Goal: Task Accomplishment & Management: Complete application form

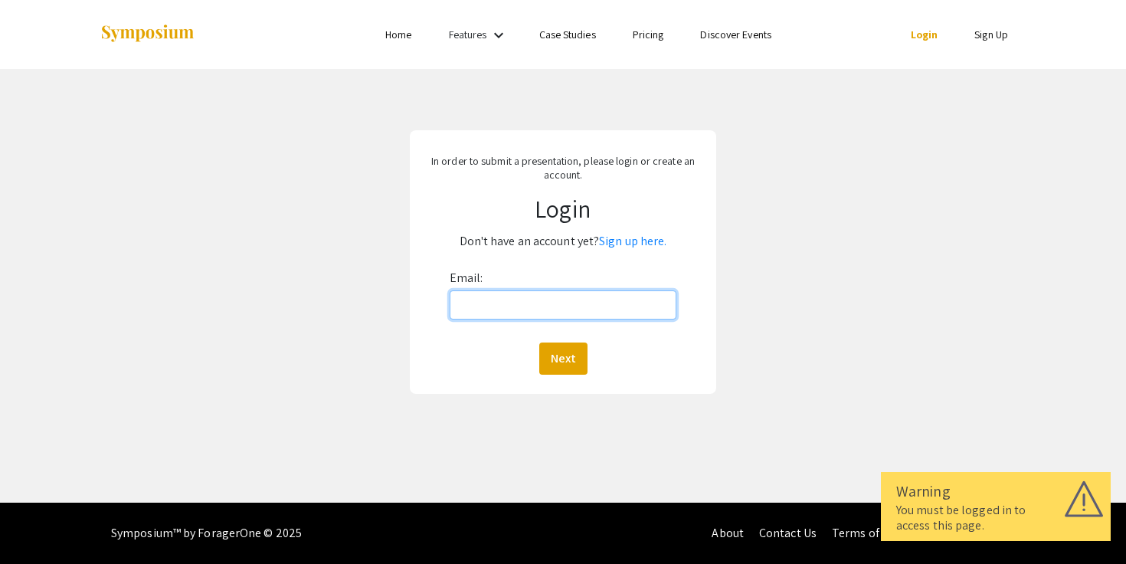
click at [513, 306] on input "Email:" at bounding box center [564, 304] width 228 height 29
click at [639, 237] on link "Sign up here." at bounding box center [632, 241] width 67 height 16
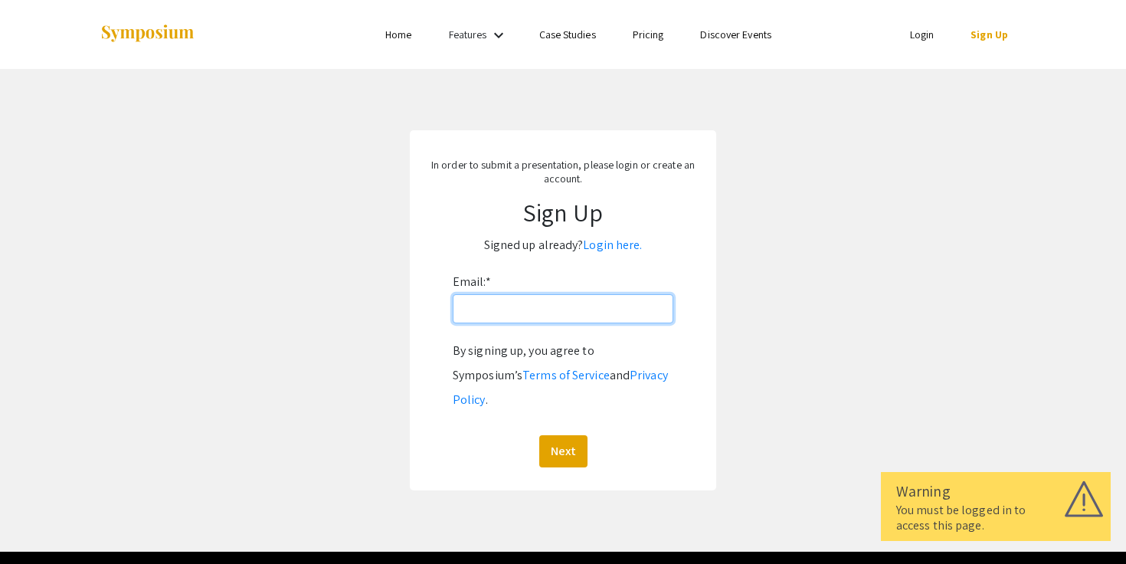
click at [581, 322] on input "Email: *" at bounding box center [563, 308] width 221 height 29
type input "[EMAIL_ADDRESS][DOMAIN_NAME]"
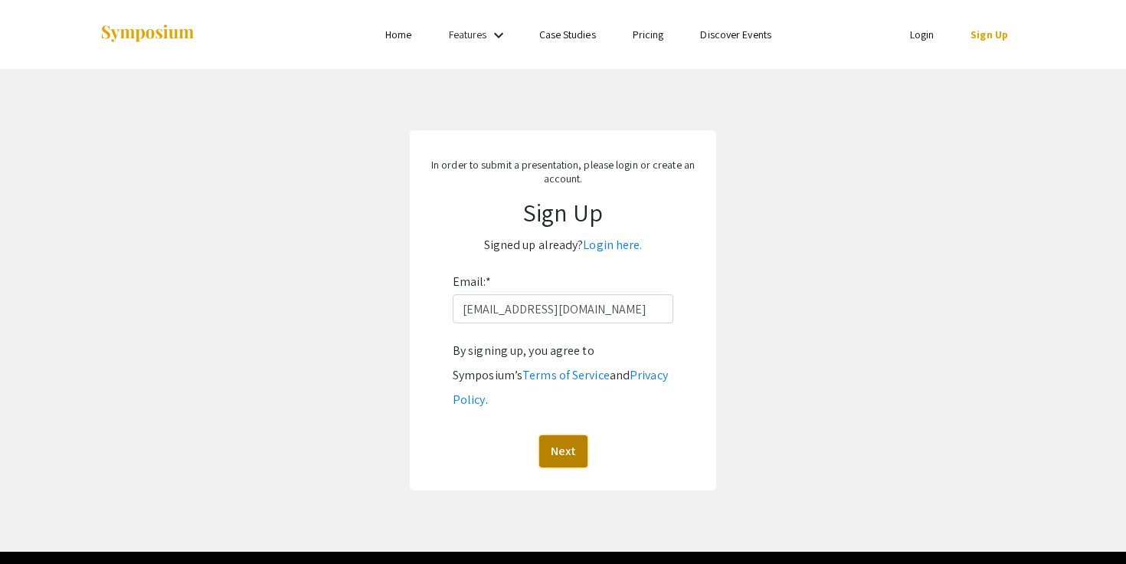
click at [571, 435] on button "Next" at bounding box center [563, 451] width 48 height 32
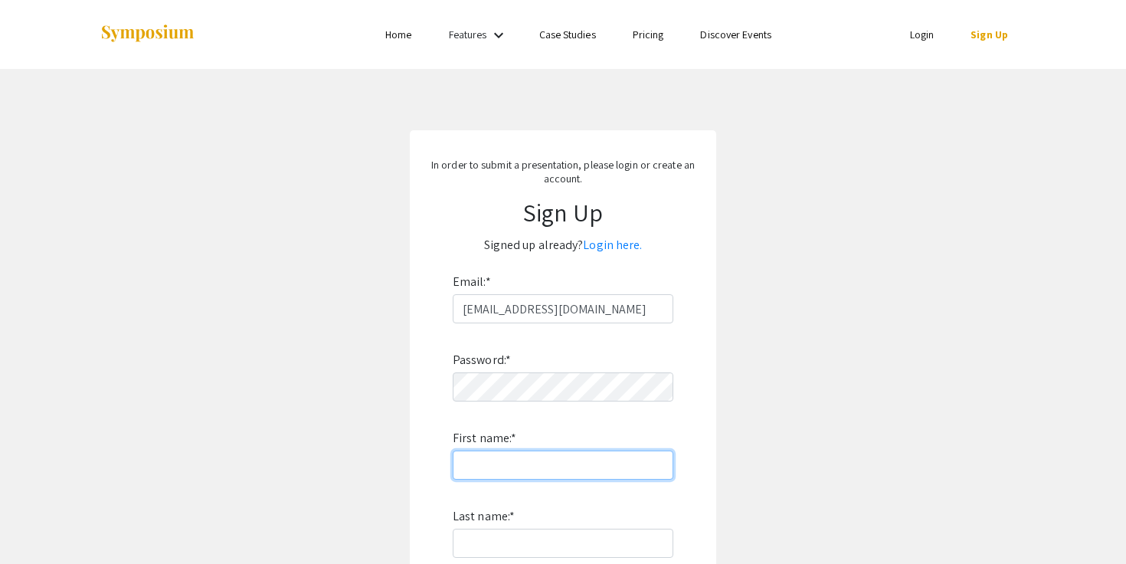
click at [566, 452] on input "First name: *" at bounding box center [563, 465] width 221 height 29
type input "[PERSON_NAME]"
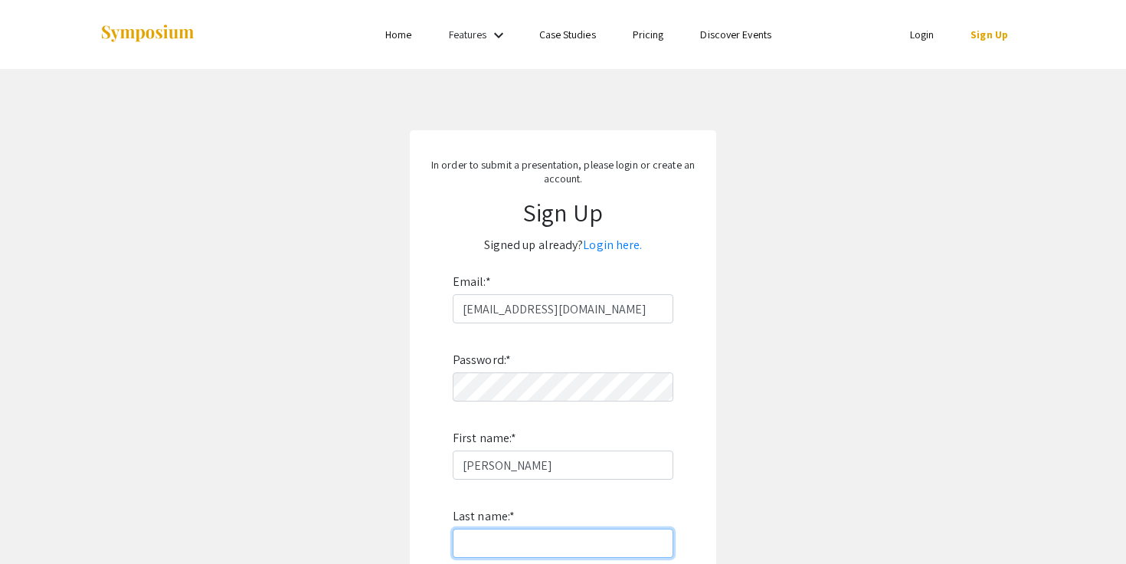
type input "[PERSON_NAME]"
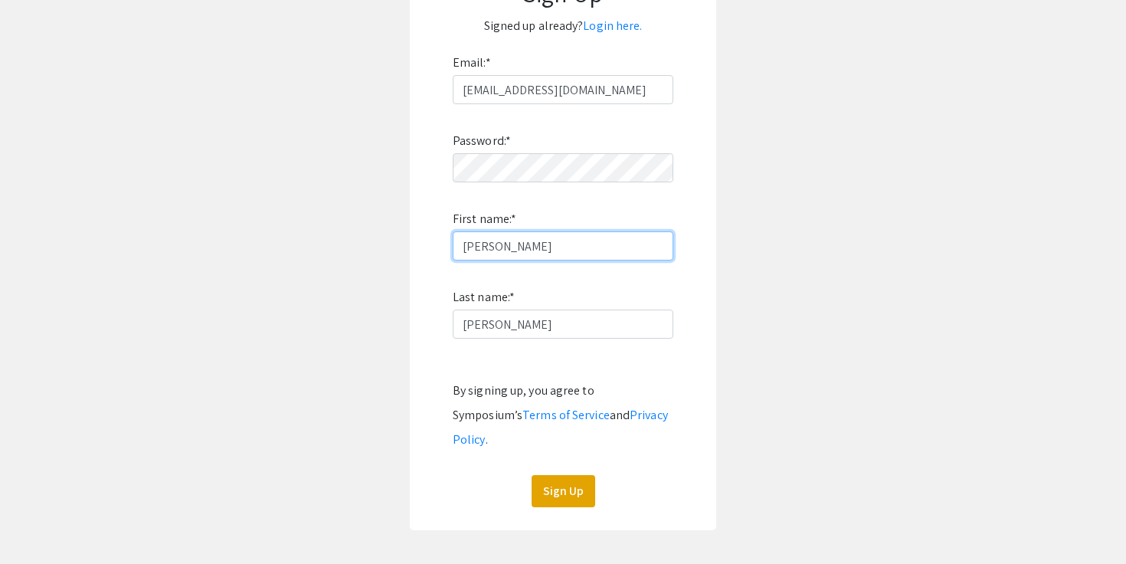
scroll to position [223, 0]
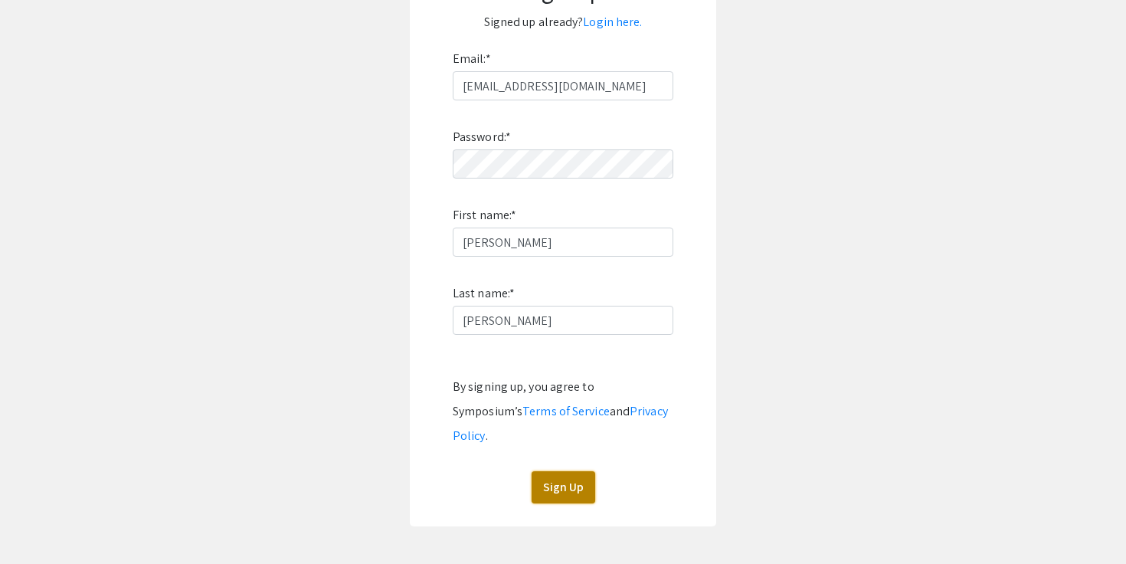
click at [557, 471] on button "Sign Up" at bounding box center [564, 487] width 64 height 32
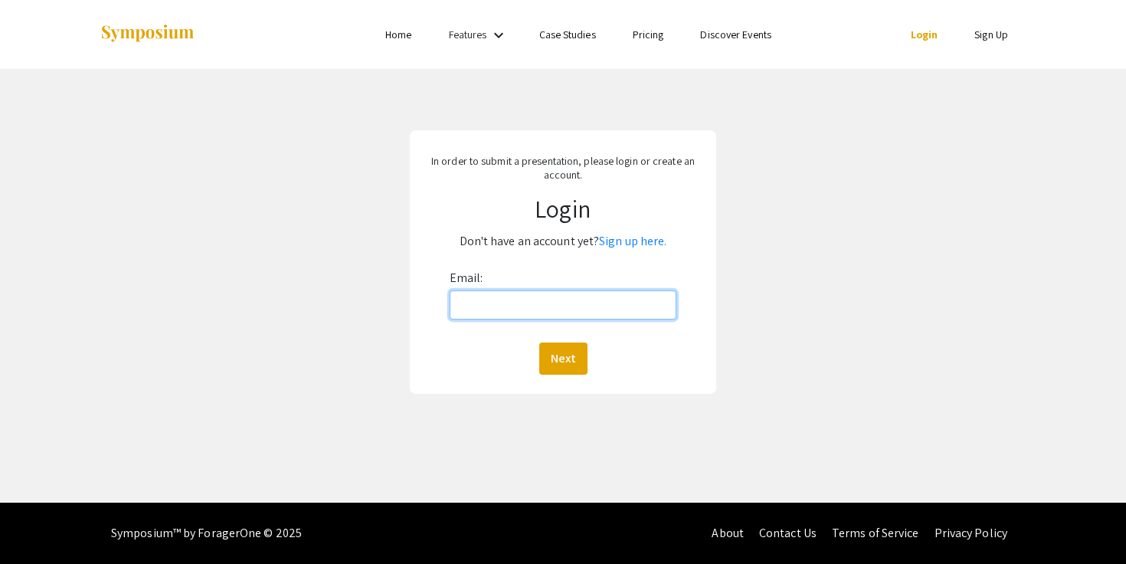
click at [501, 307] on input "Email:" at bounding box center [564, 304] width 228 height 29
type input "[EMAIL_ADDRESS][DOMAIN_NAME]"
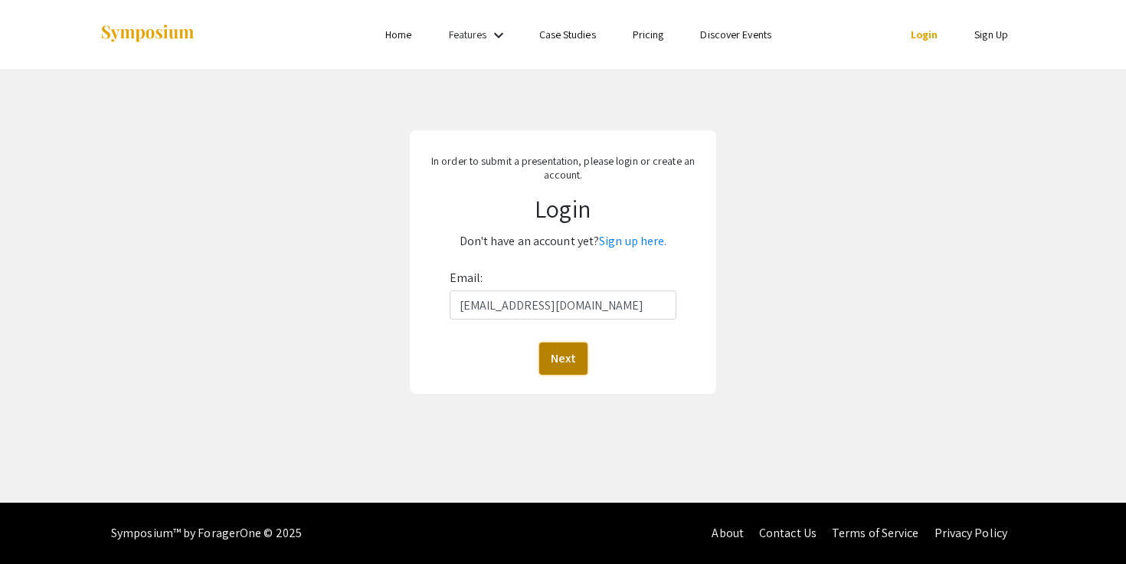
click at [574, 365] on button "Next" at bounding box center [563, 359] width 48 height 32
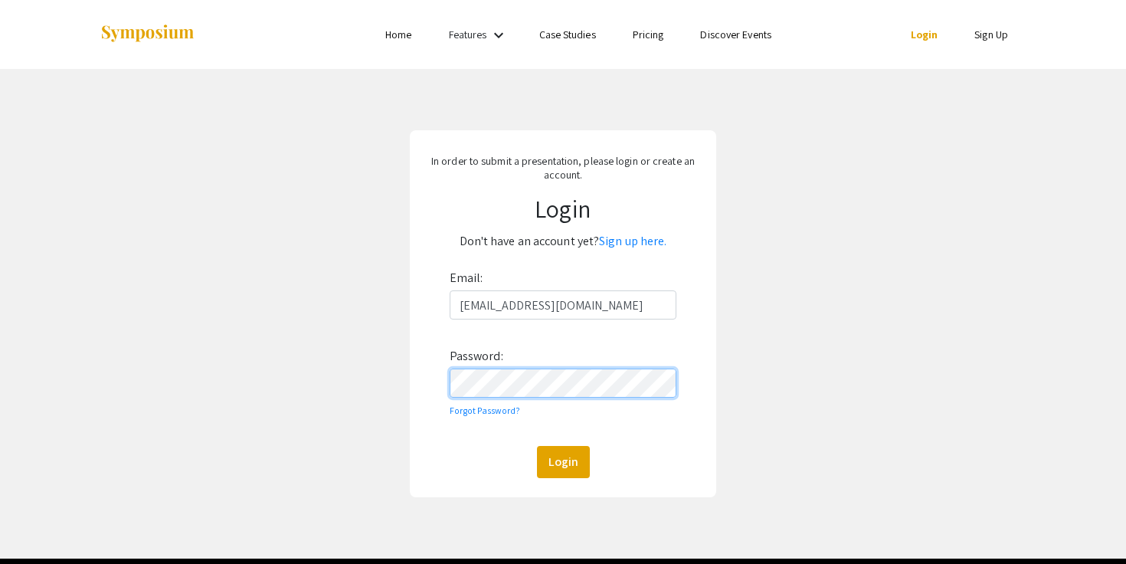
click at [537, 446] on button "Login" at bounding box center [563, 462] width 53 height 32
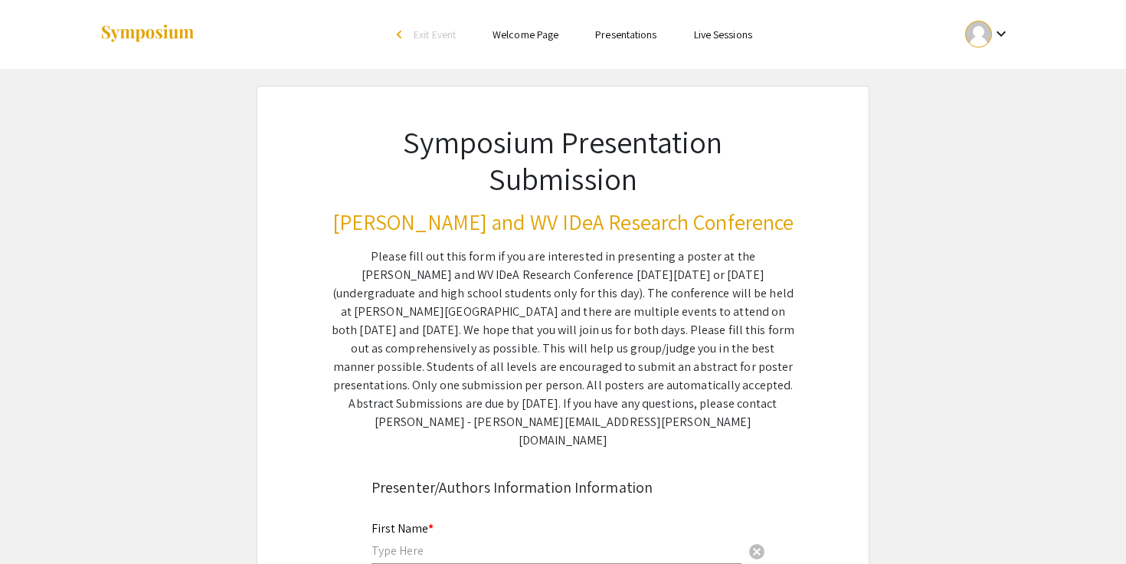
click at [497, 267] on div "Please fill out this form if you are interested in presenting a poster at the […" at bounding box center [563, 348] width 463 height 202
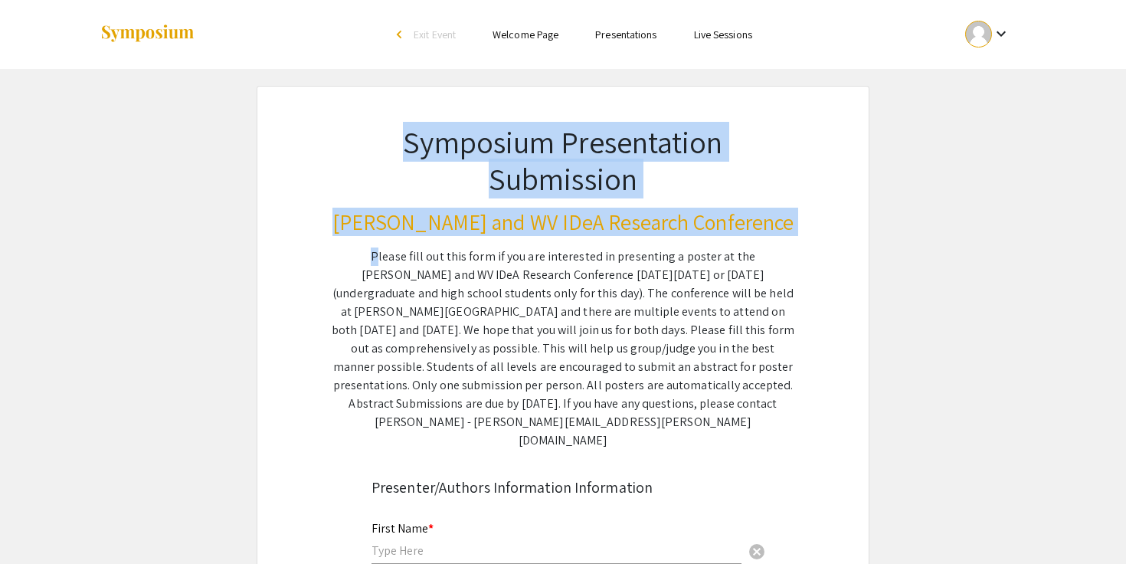
click at [497, 267] on div "Please fill out this form if you are interested in presenting a poster at the […" at bounding box center [563, 348] width 463 height 202
click at [490, 244] on div "Symposium Presentation Submission [PERSON_NAME] and WV IDeA Research Conference…" at bounding box center [563, 268] width 536 height 363
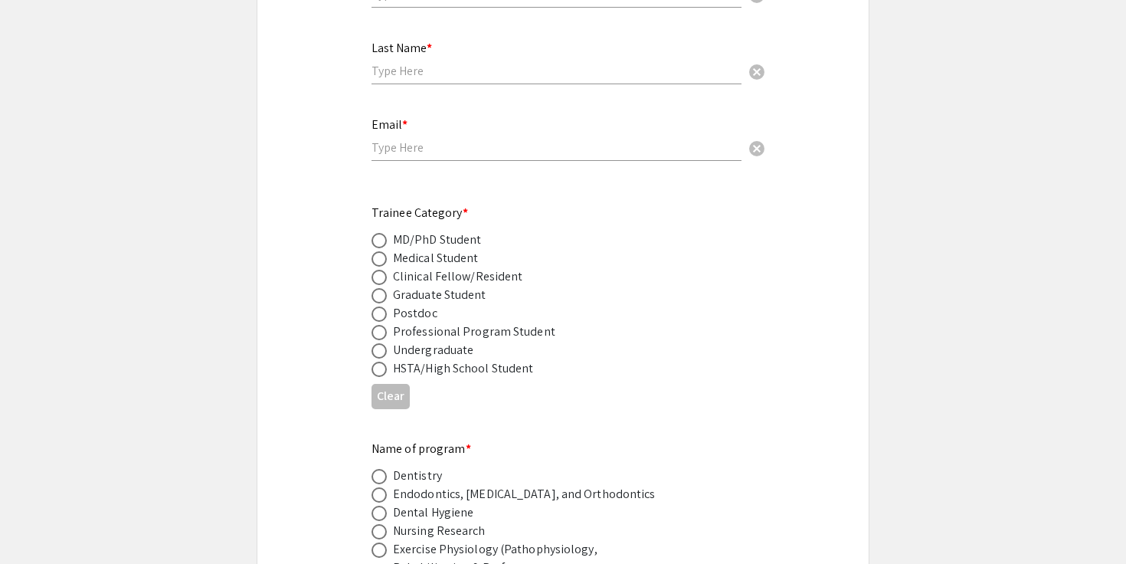
scroll to position [562, 0]
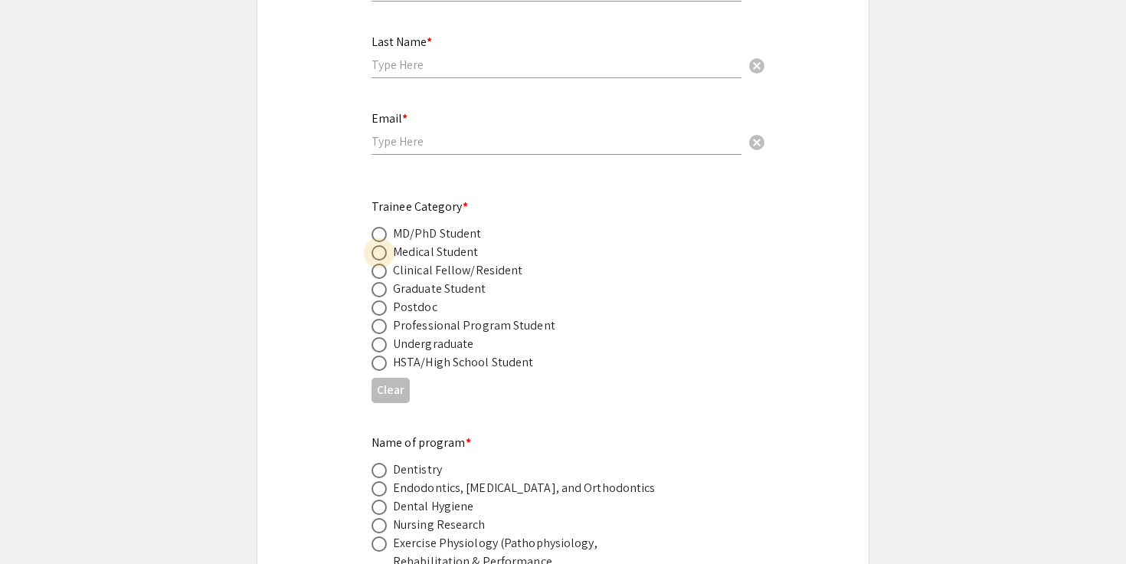
click at [378, 245] on span at bounding box center [379, 252] width 15 height 15
click at [378, 245] on input "radio" at bounding box center [379, 252] width 15 height 15
radio input "true"
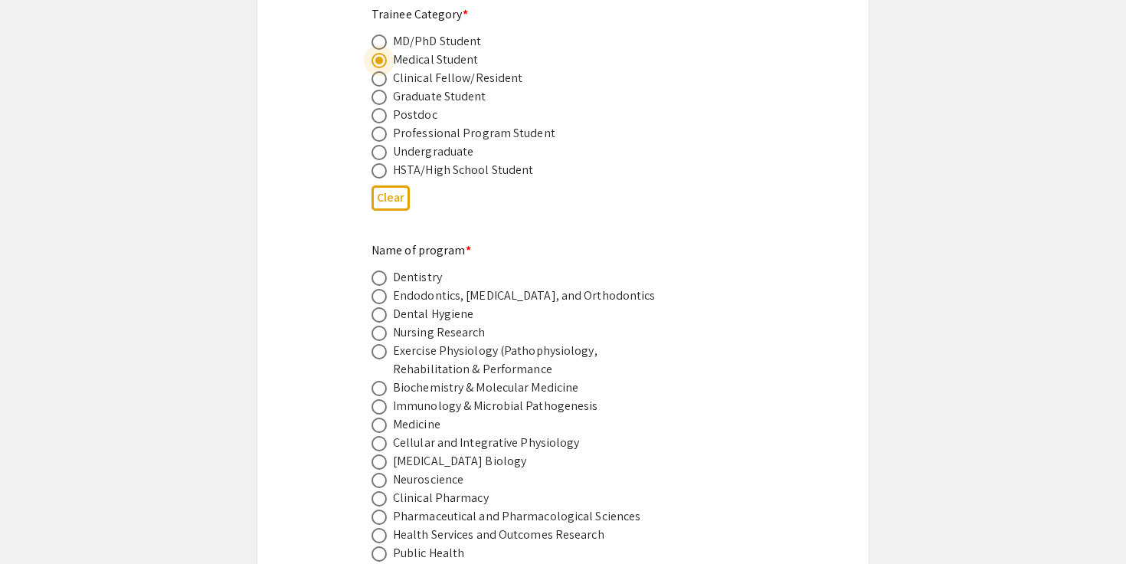
scroll to position [759, 0]
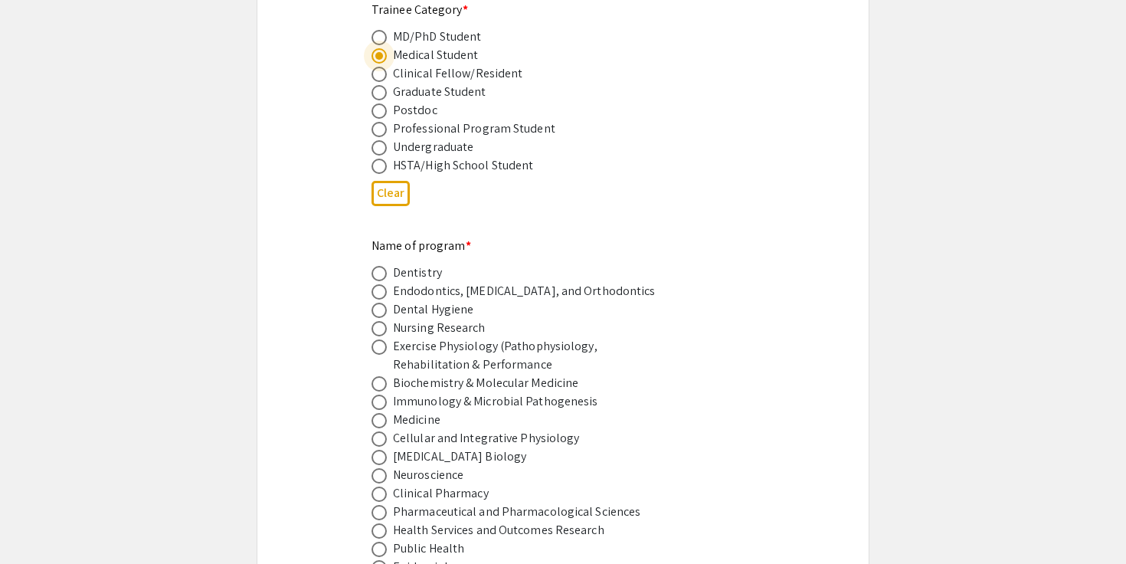
click at [377, 413] on span at bounding box center [379, 420] width 15 height 15
click at [377, 413] on input "radio" at bounding box center [379, 420] width 15 height 15
radio input "true"
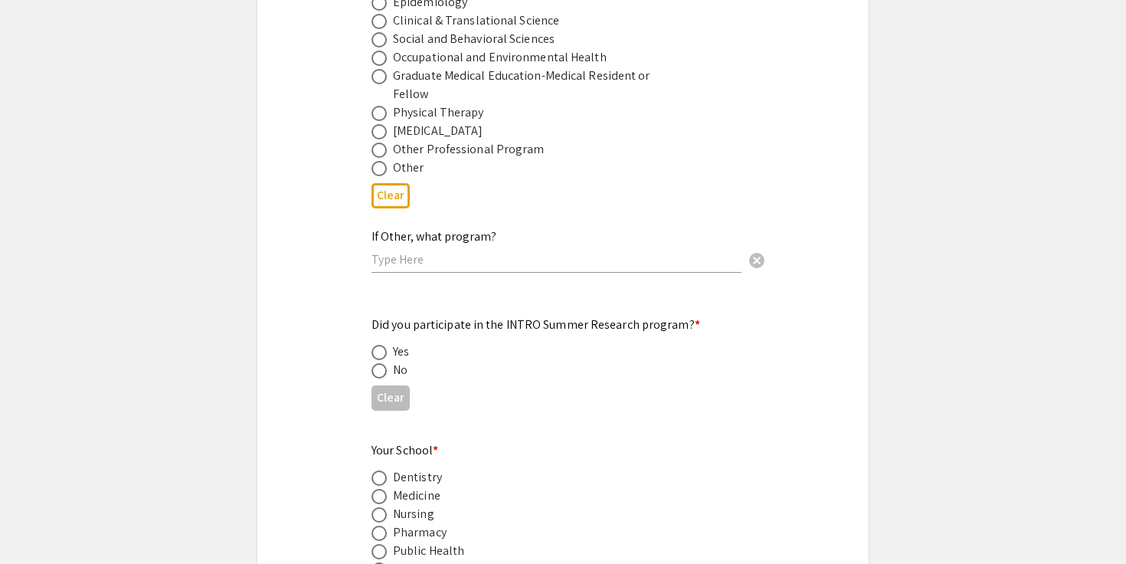
scroll to position [1329, 0]
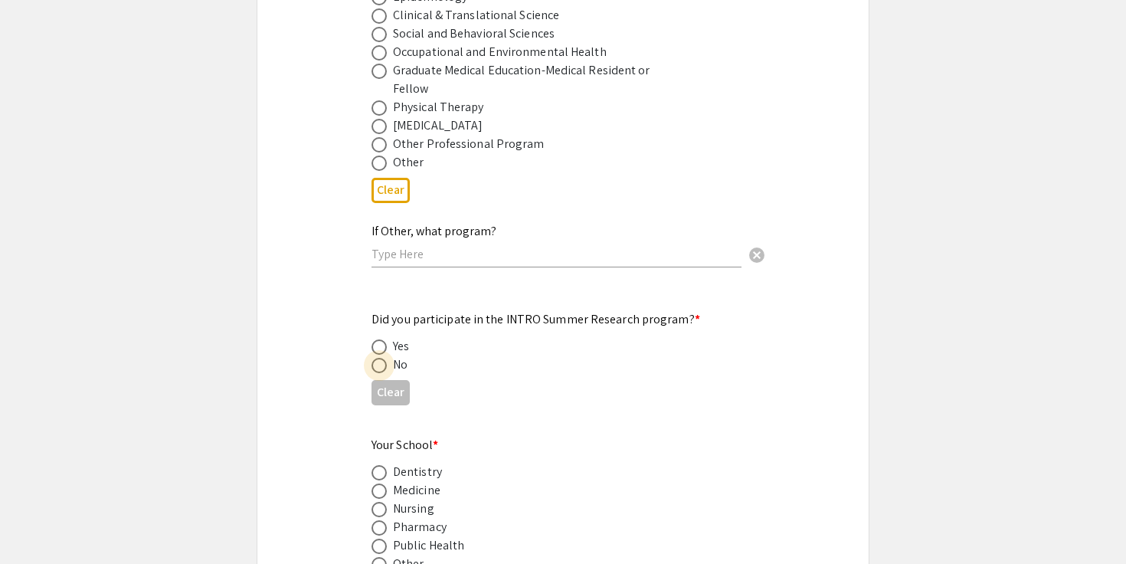
click at [378, 358] on span at bounding box center [379, 365] width 15 height 15
click at [378, 358] on input "radio" at bounding box center [379, 365] width 15 height 15
radio input "true"
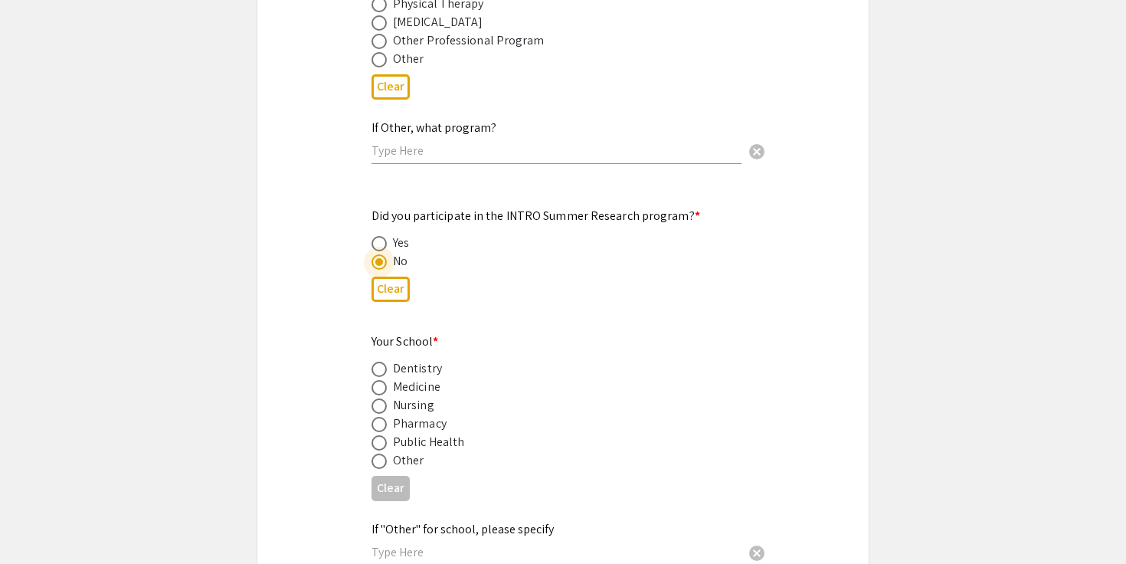
scroll to position [1432, 0]
click at [374, 381] on span at bounding box center [379, 388] width 15 height 15
click at [374, 381] on input "radio" at bounding box center [379, 388] width 15 height 15
radio input "true"
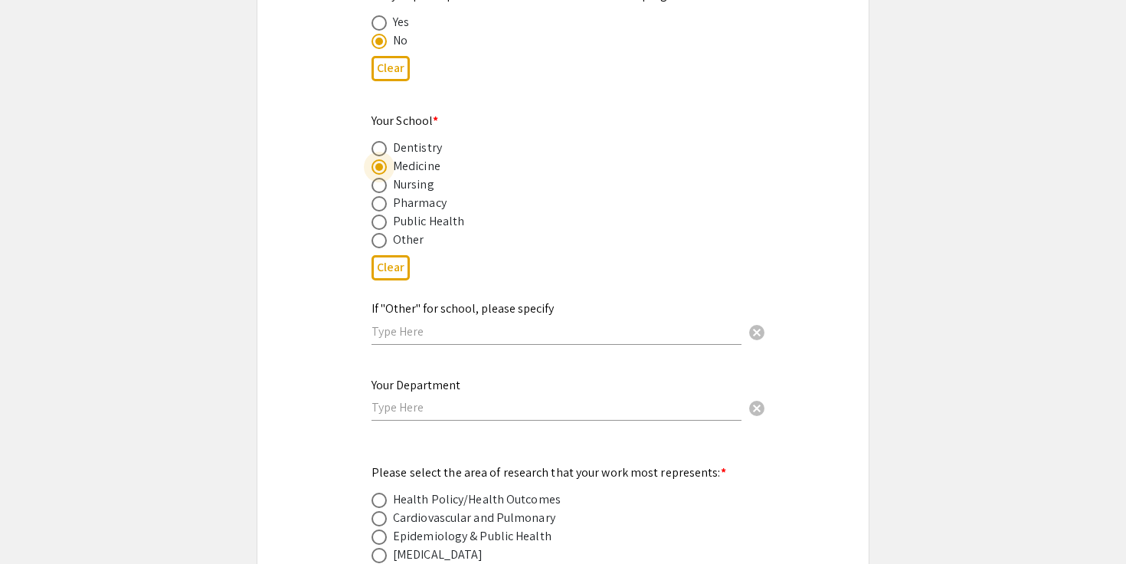
scroll to position [1672, 0]
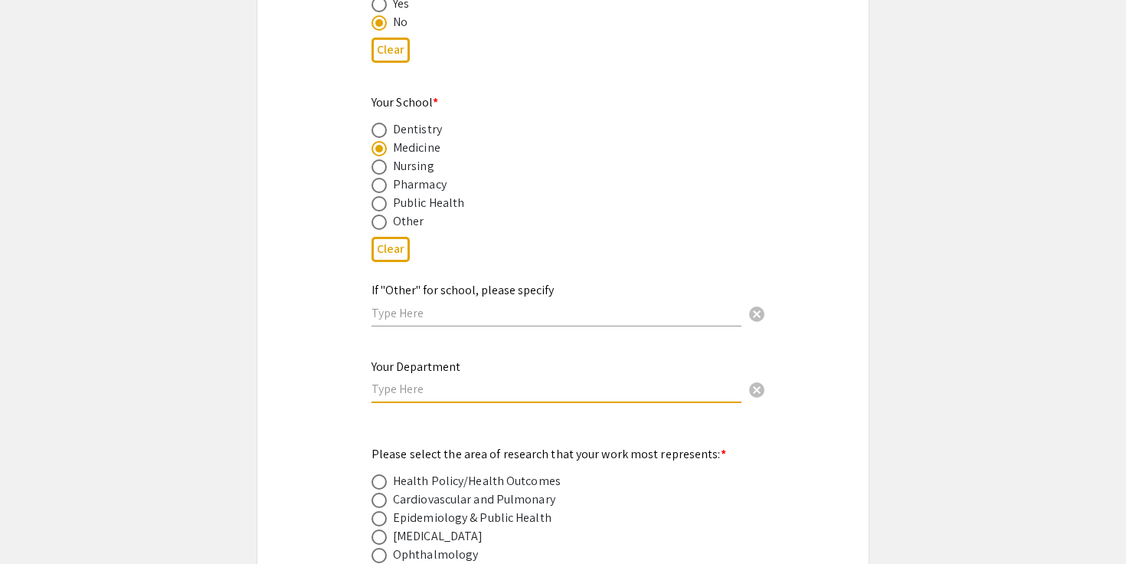
click at [387, 381] on input "text" at bounding box center [557, 389] width 370 height 16
click at [353, 392] on div "Symposium Presentation Submission [PERSON_NAME] and WV IDeA Research Conference…" at bounding box center [563, 527] width 613 height 4227
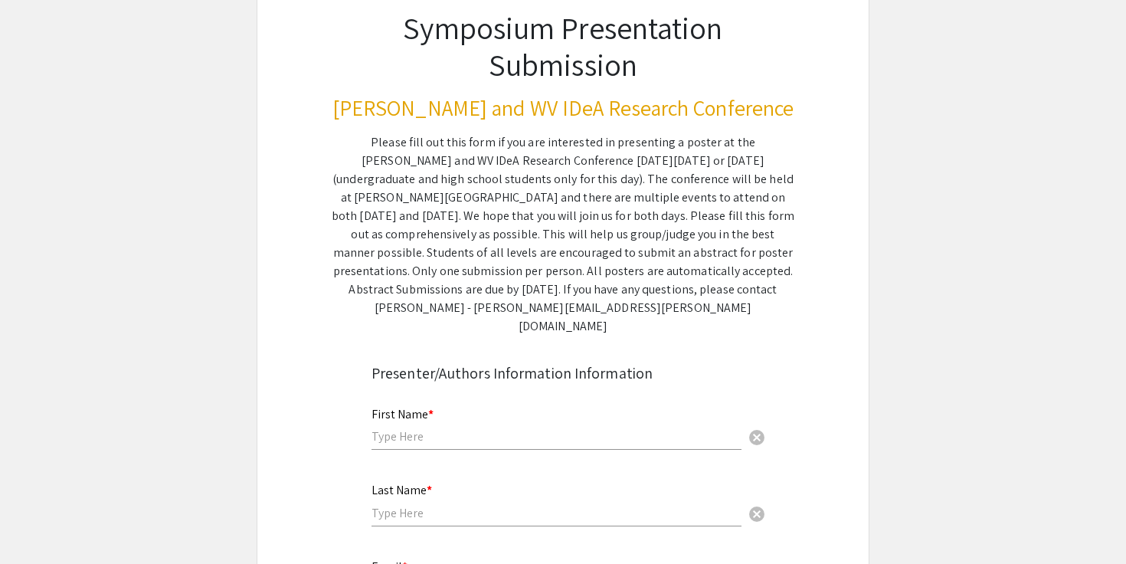
scroll to position [0, 0]
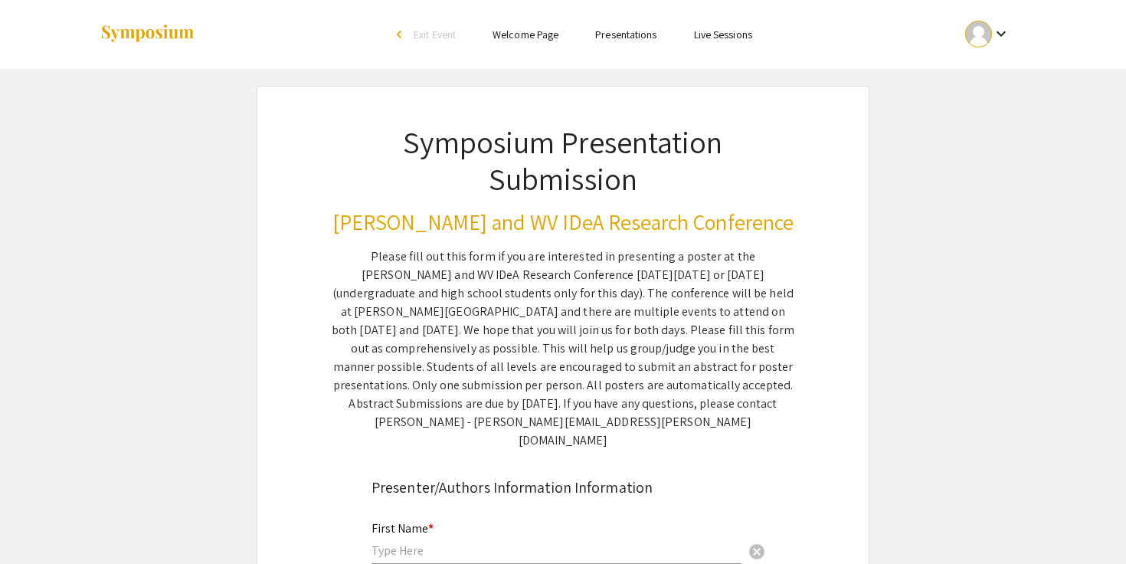
click at [434, 149] on h1 "Symposium Presentation Submission" at bounding box center [563, 160] width 463 height 74
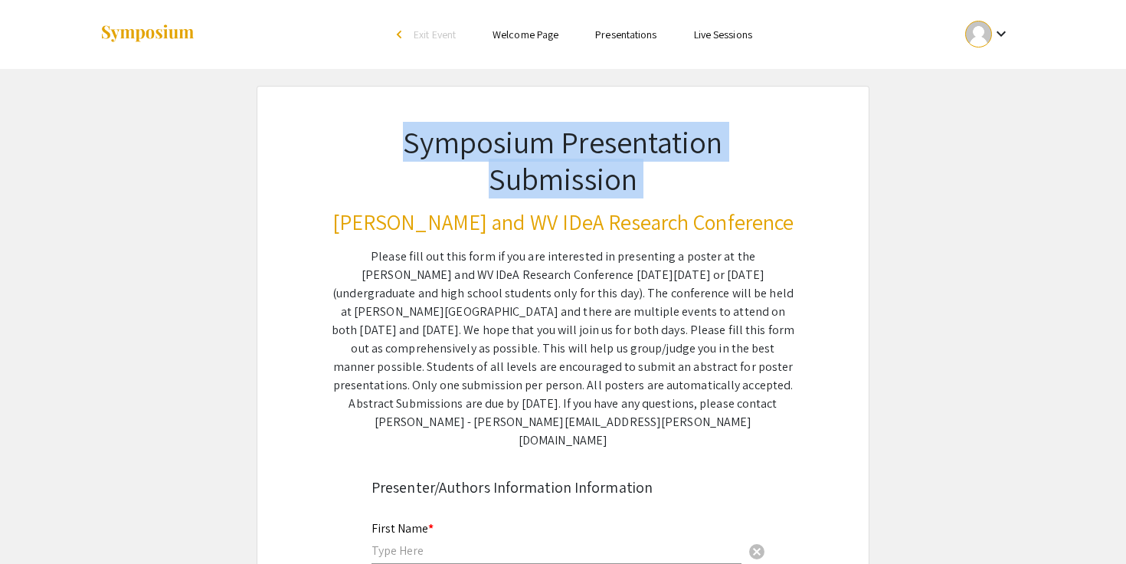
click at [434, 149] on h1 "Symposium Presentation Submission" at bounding box center [563, 160] width 463 height 74
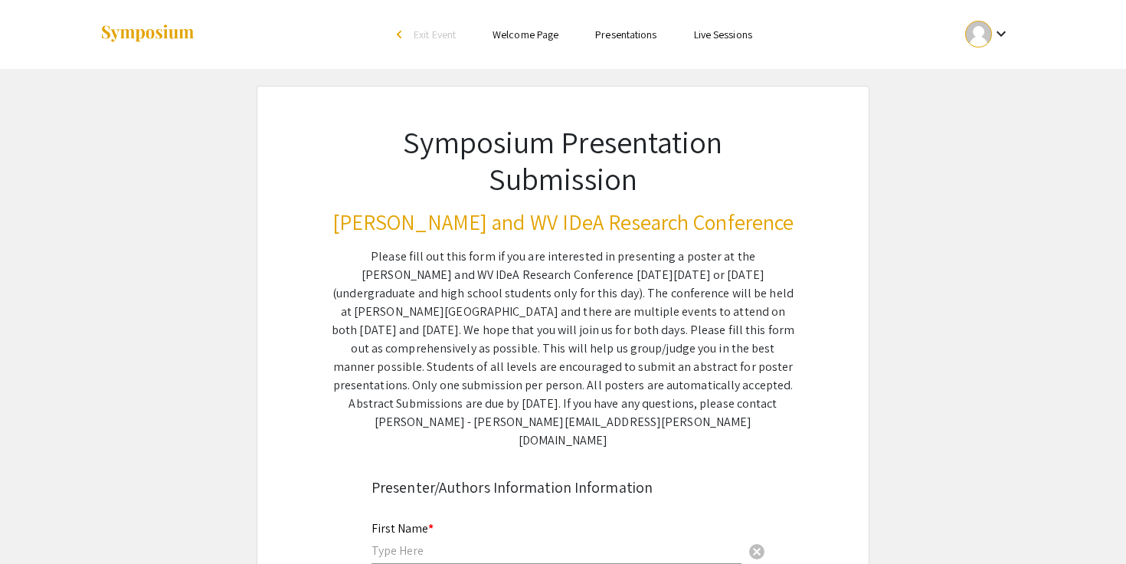
click at [463, 231] on h3 "[PERSON_NAME] and WV IDeA Research Conference" at bounding box center [563, 222] width 463 height 26
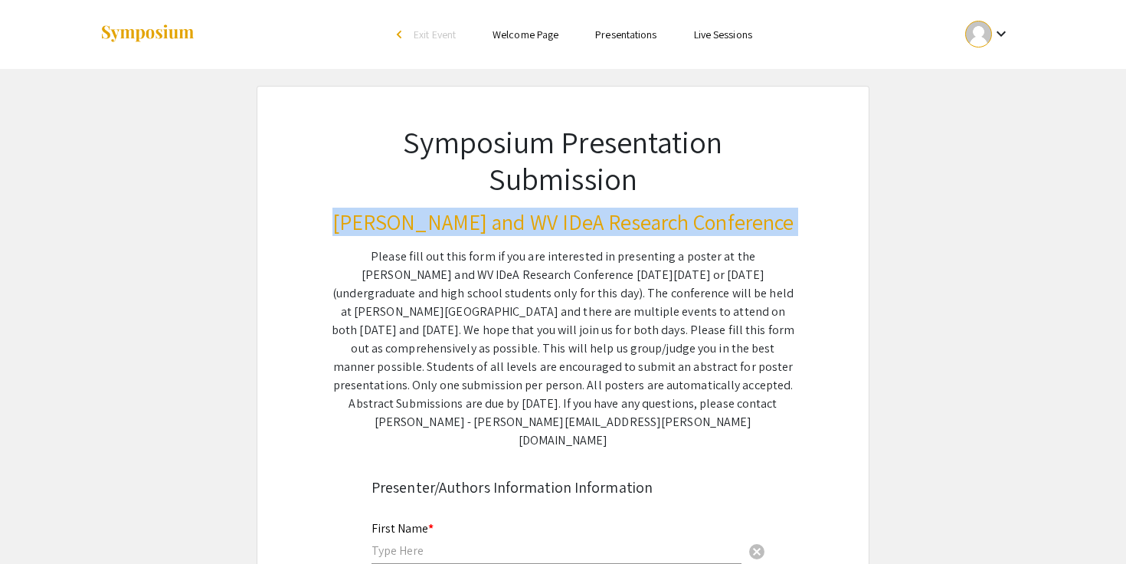
click at [463, 231] on h3 "[PERSON_NAME] and WV IDeA Research Conference" at bounding box center [563, 222] width 463 height 26
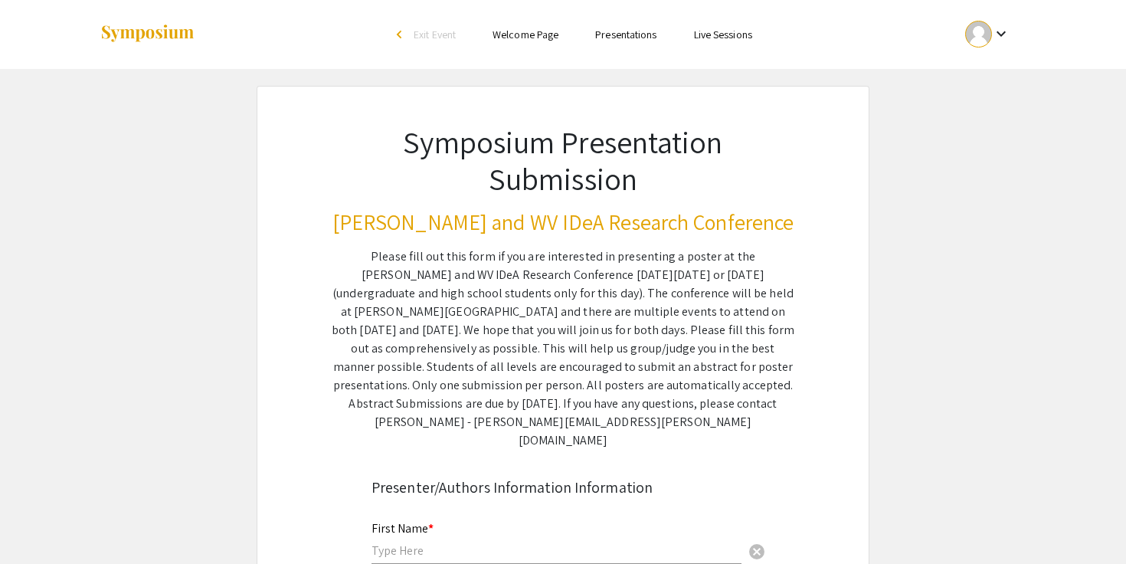
click at [463, 252] on div "Please fill out this form if you are interested in presenting a poster at the […" at bounding box center [563, 348] width 463 height 202
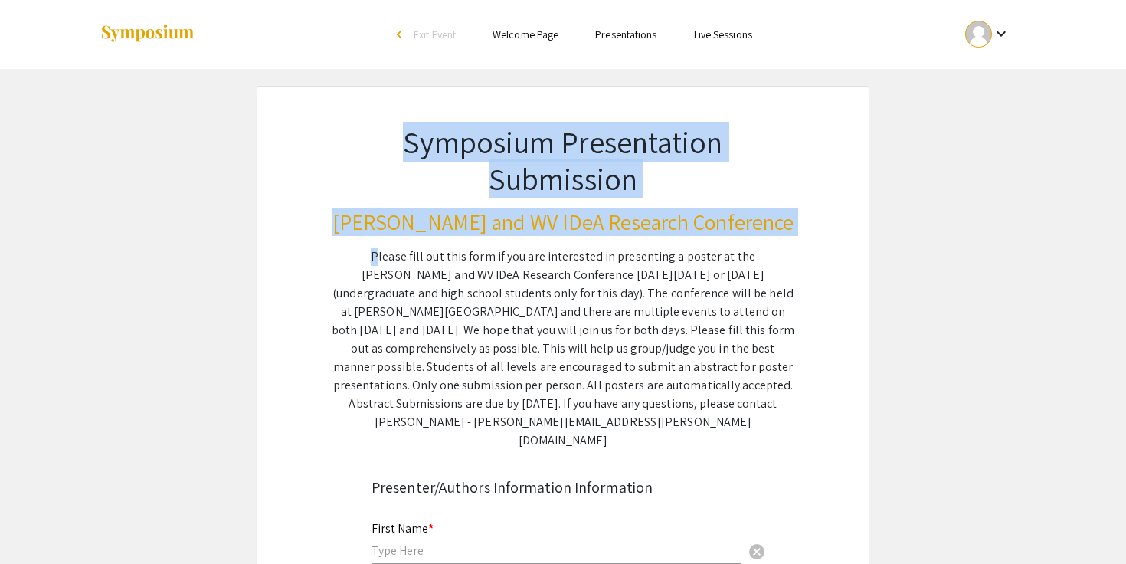
click at [463, 252] on div "Please fill out this form if you are interested in presenting a poster at the […" at bounding box center [563, 348] width 463 height 202
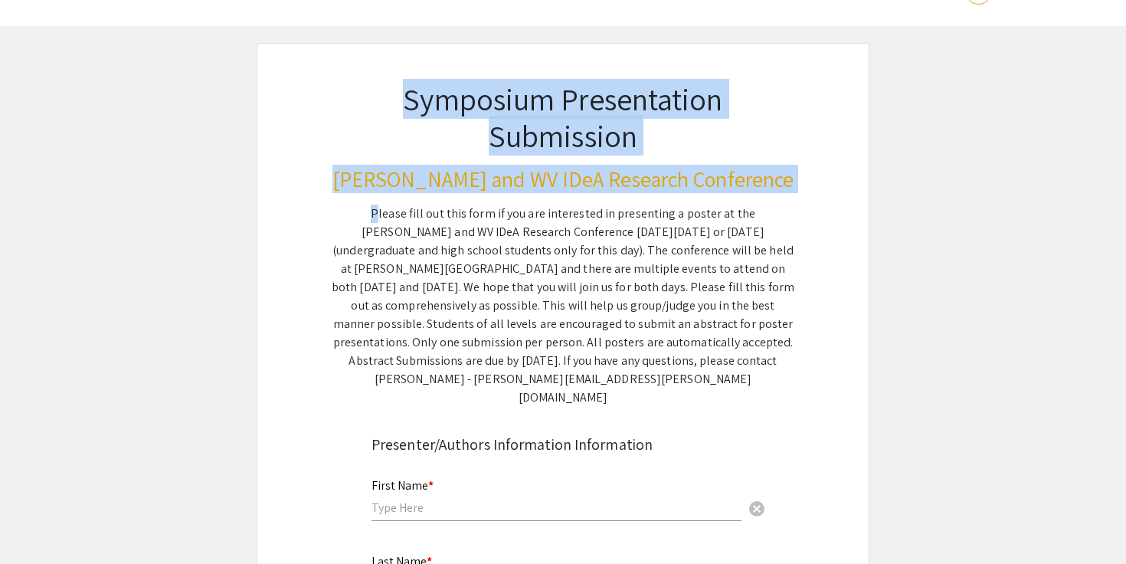
scroll to position [42, 0]
click at [445, 319] on div "Please fill out this form if you are interested in presenting a poster at the […" at bounding box center [563, 306] width 463 height 202
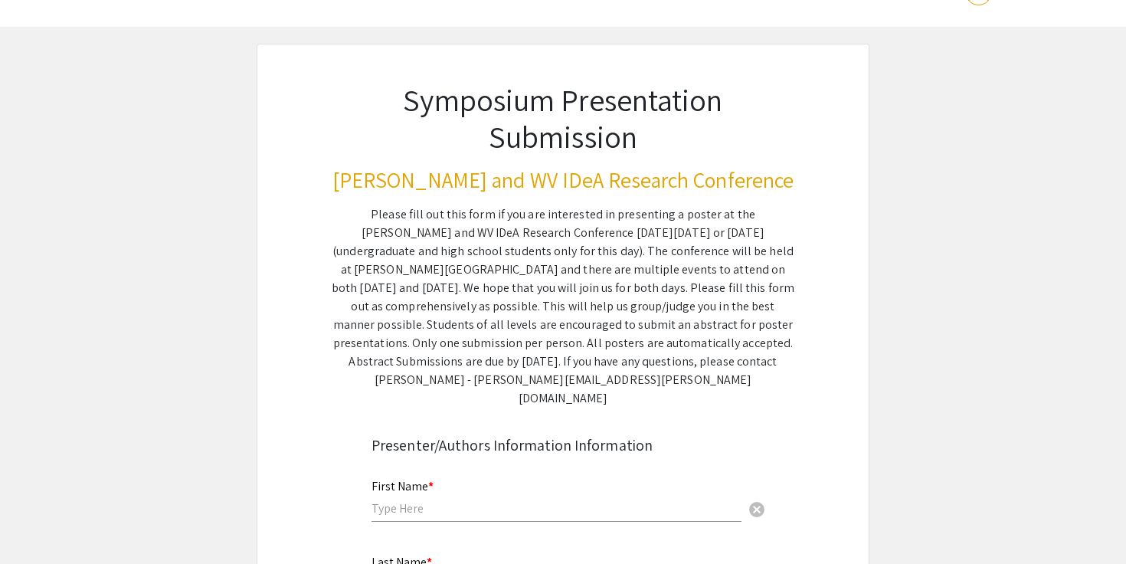
click at [444, 331] on div "Please fill out this form if you are interested in presenting a poster at the […" at bounding box center [563, 306] width 463 height 202
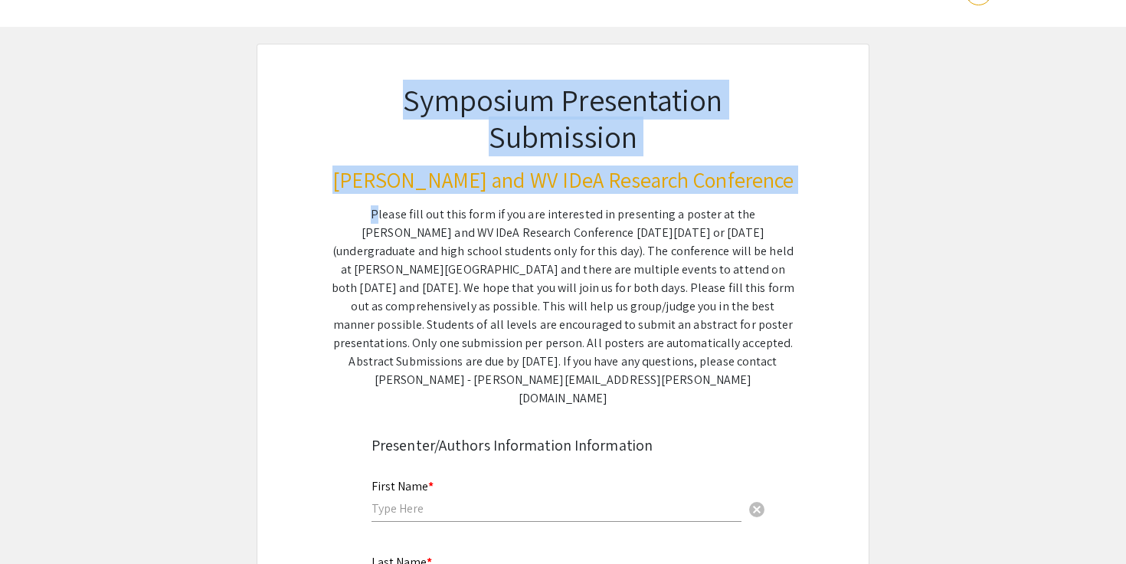
click at [444, 331] on div "Please fill out this form if you are interested in presenting a poster at the […" at bounding box center [563, 306] width 463 height 202
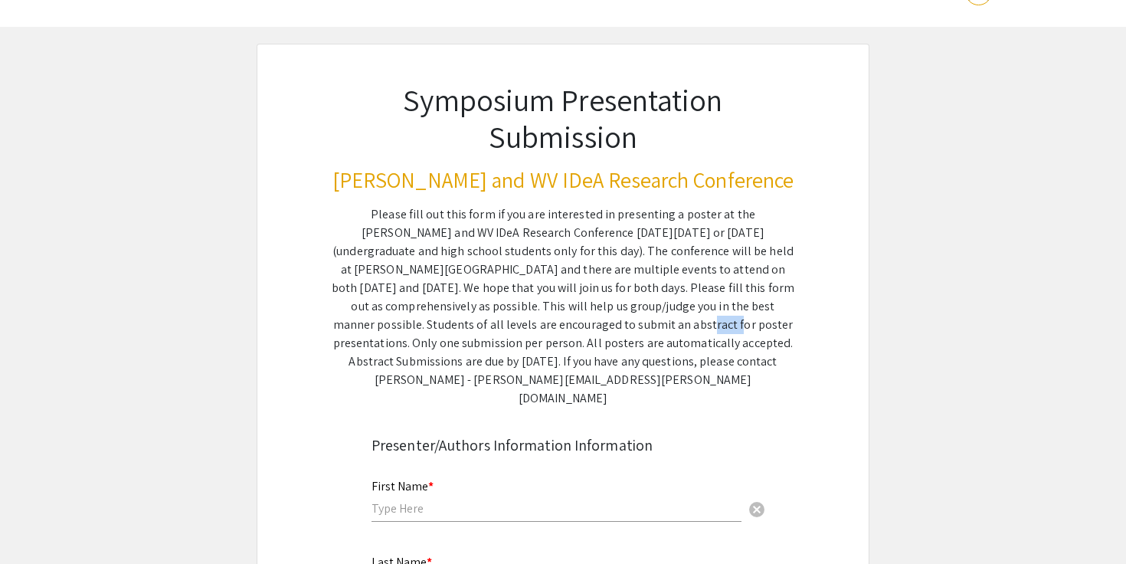
click at [444, 331] on div "Please fill out this form if you are interested in presenting a poster at the […" at bounding box center [563, 306] width 463 height 202
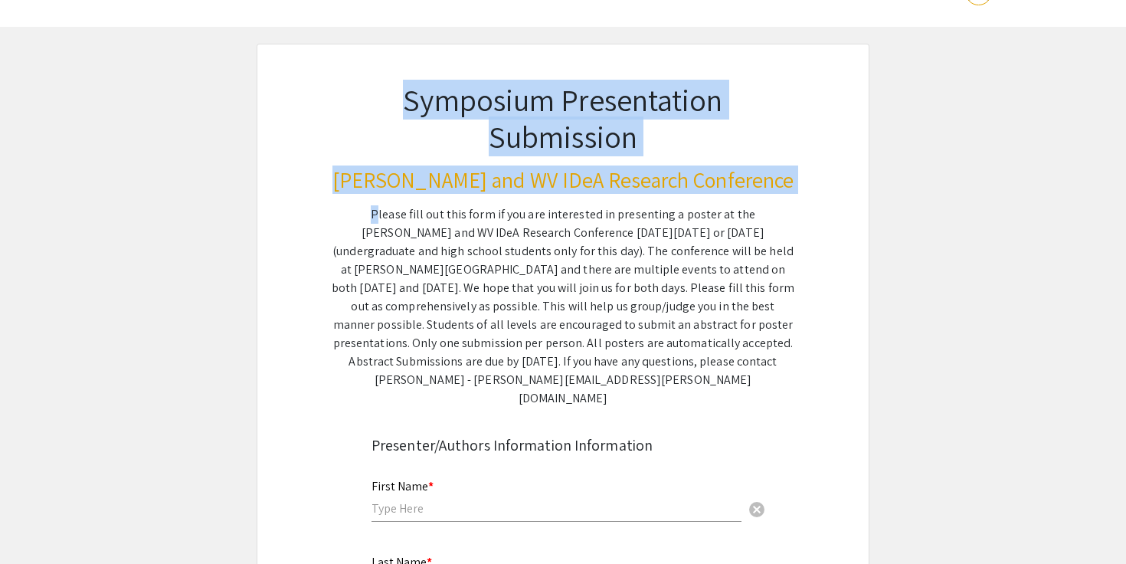
click at [444, 331] on div "Please fill out this form if you are interested in presenting a poster at the […" at bounding box center [563, 306] width 463 height 202
click at [449, 301] on div "Please fill out this form if you are interested in presenting a poster at the […" at bounding box center [563, 306] width 463 height 202
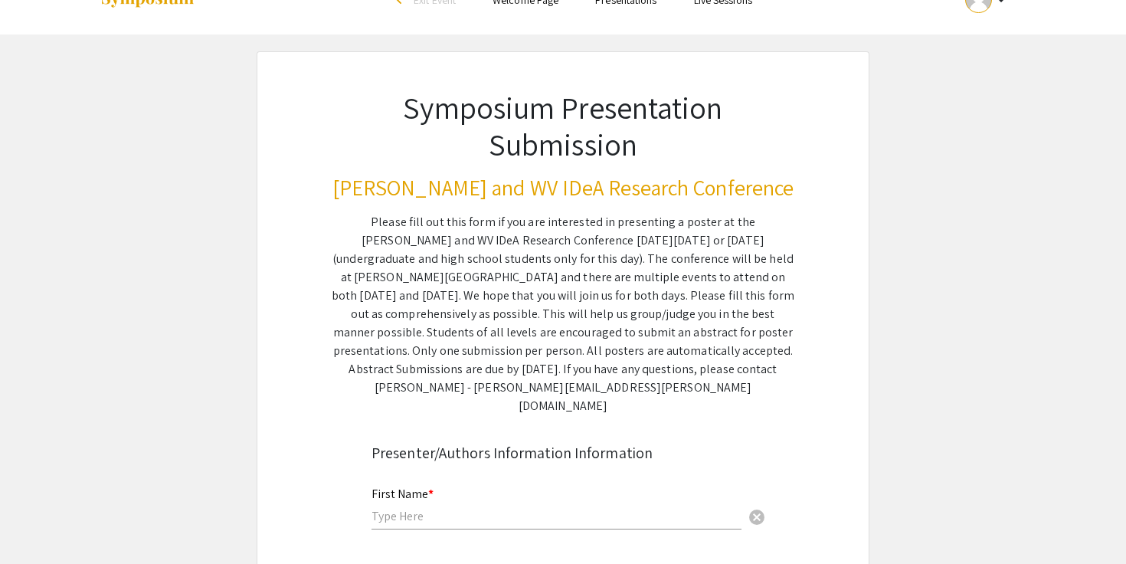
scroll to position [0, 0]
